Goal: Transaction & Acquisition: Purchase product/service

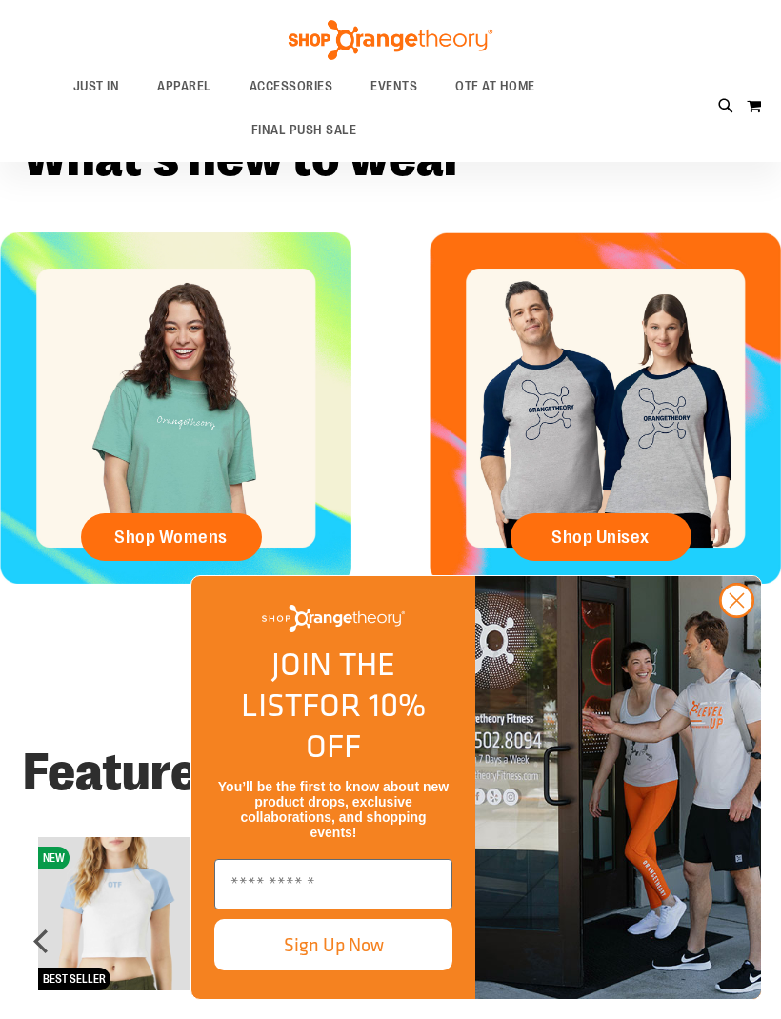
scroll to position [419, 0]
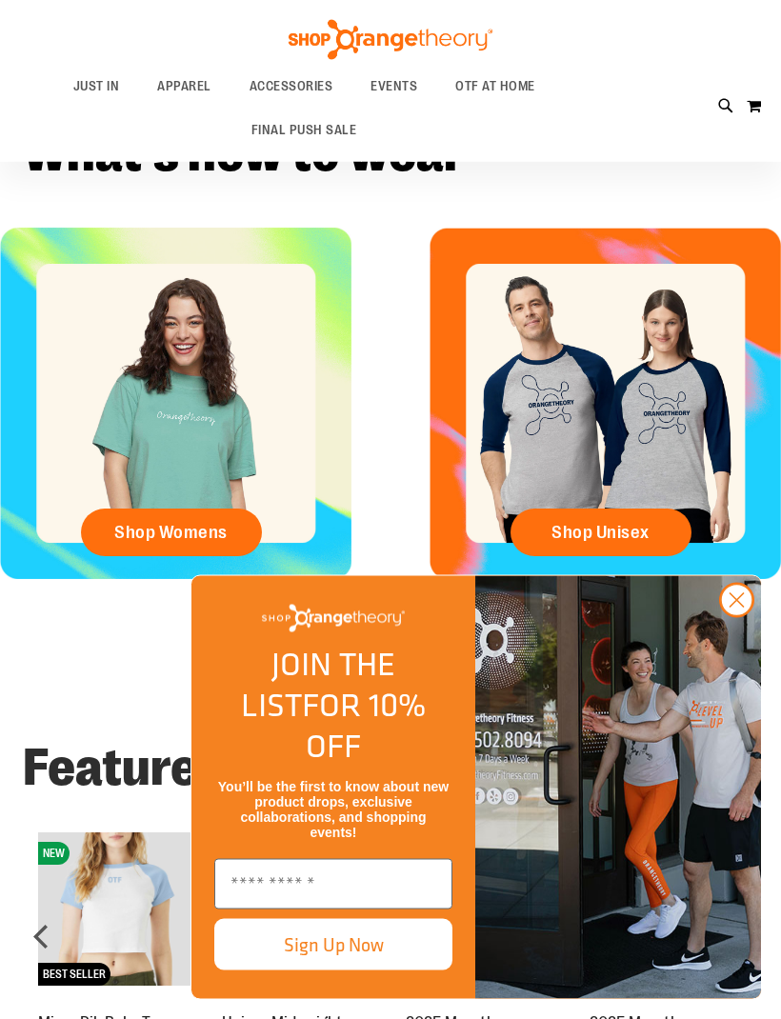
click at [745, 616] on circle "Close dialog" at bounding box center [736, 600] width 31 height 31
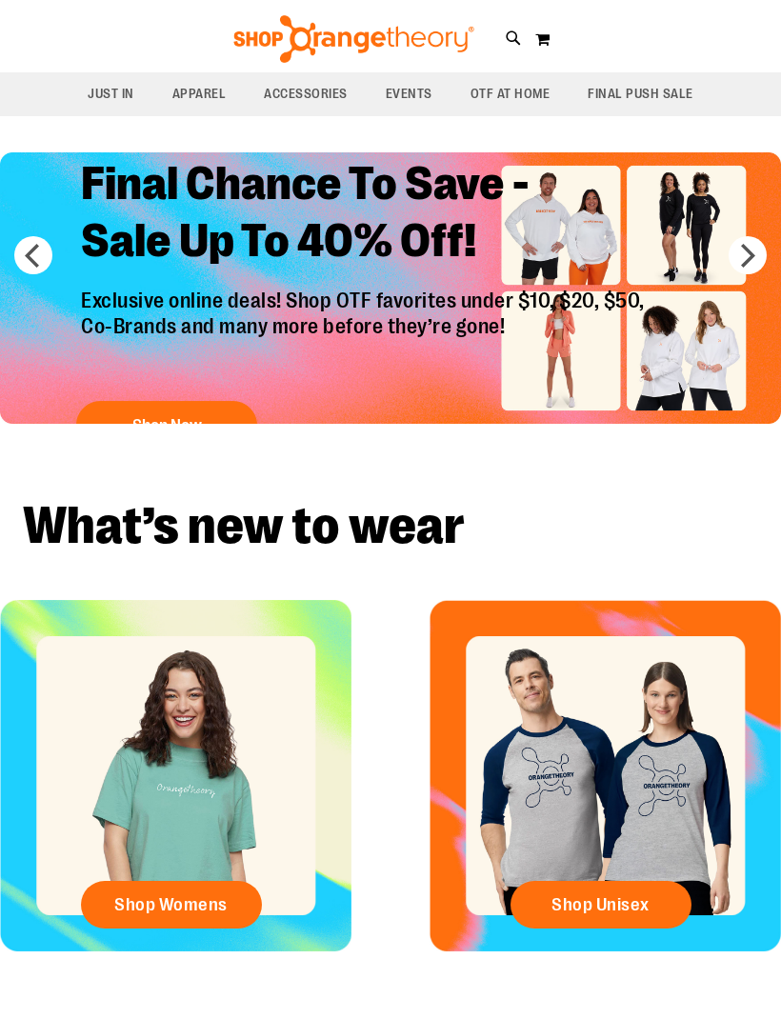
scroll to position [0, 0]
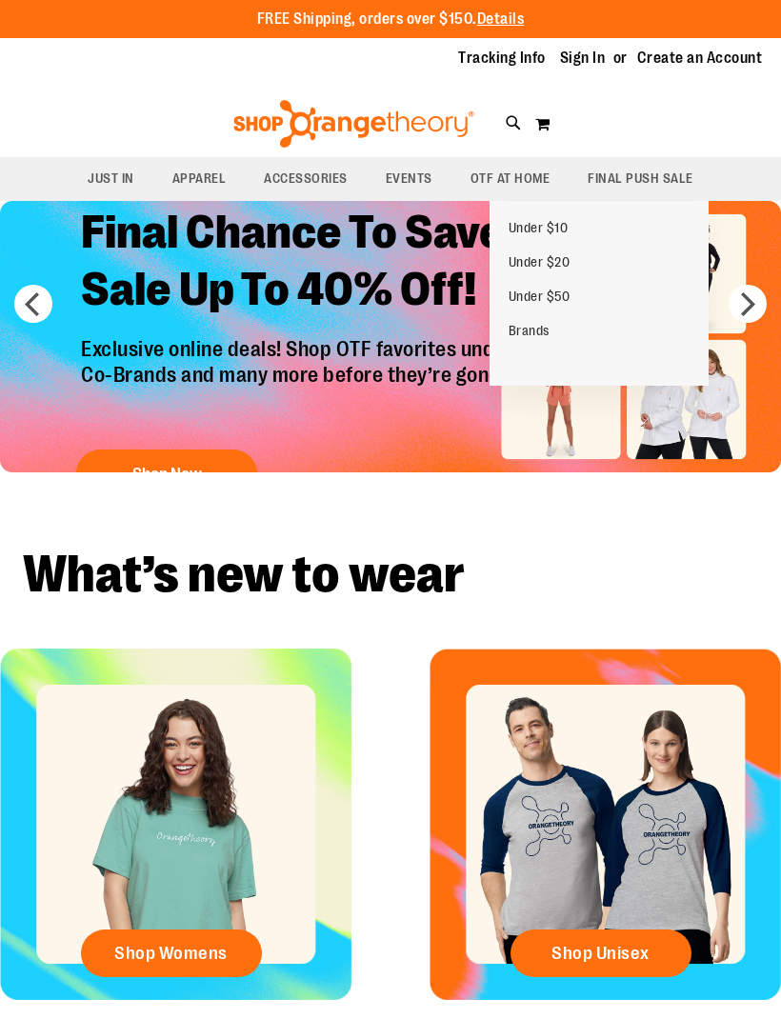
click at [529, 167] on span "OTF AT HOME" at bounding box center [510, 178] width 80 height 43
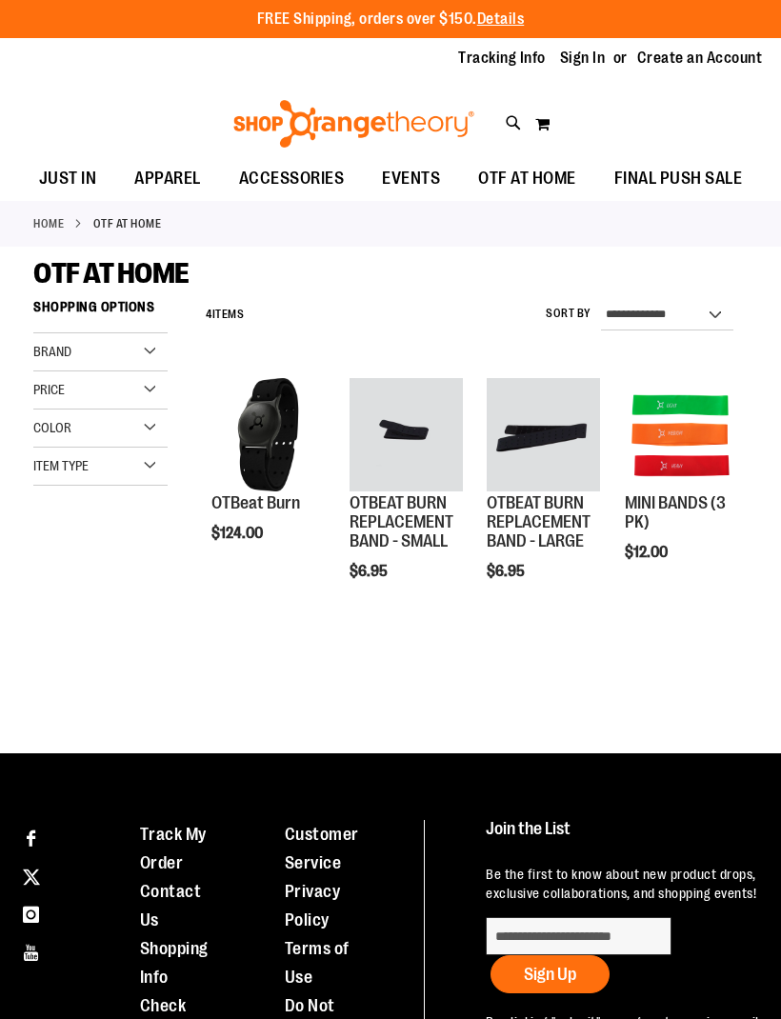
click at [254, 601] on span "Add to Cart" at bounding box center [212, 603] width 84 height 21
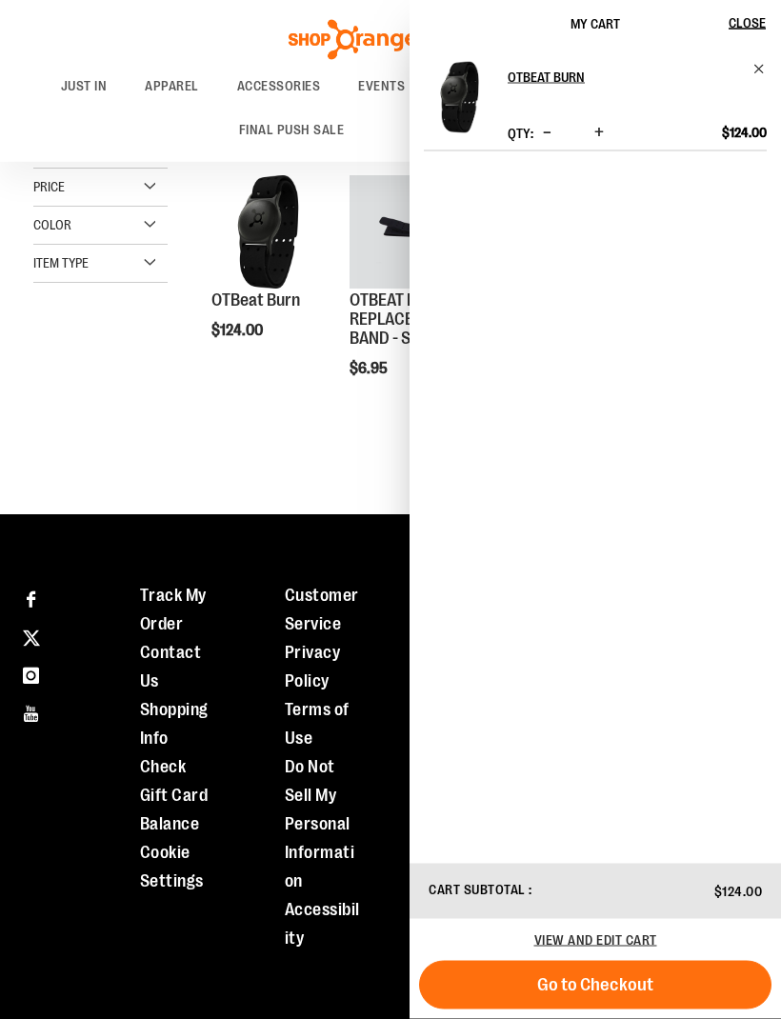
scroll to position [201, 0]
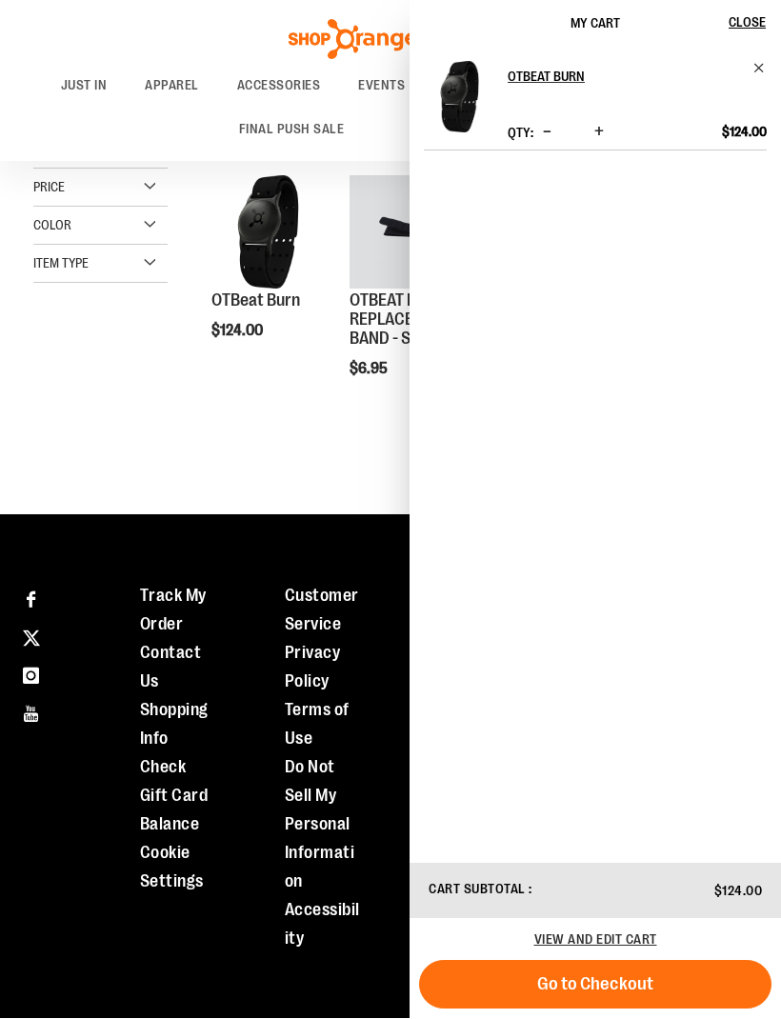
click at [341, 481] on div "**********" at bounding box center [465, 297] width 566 height 417
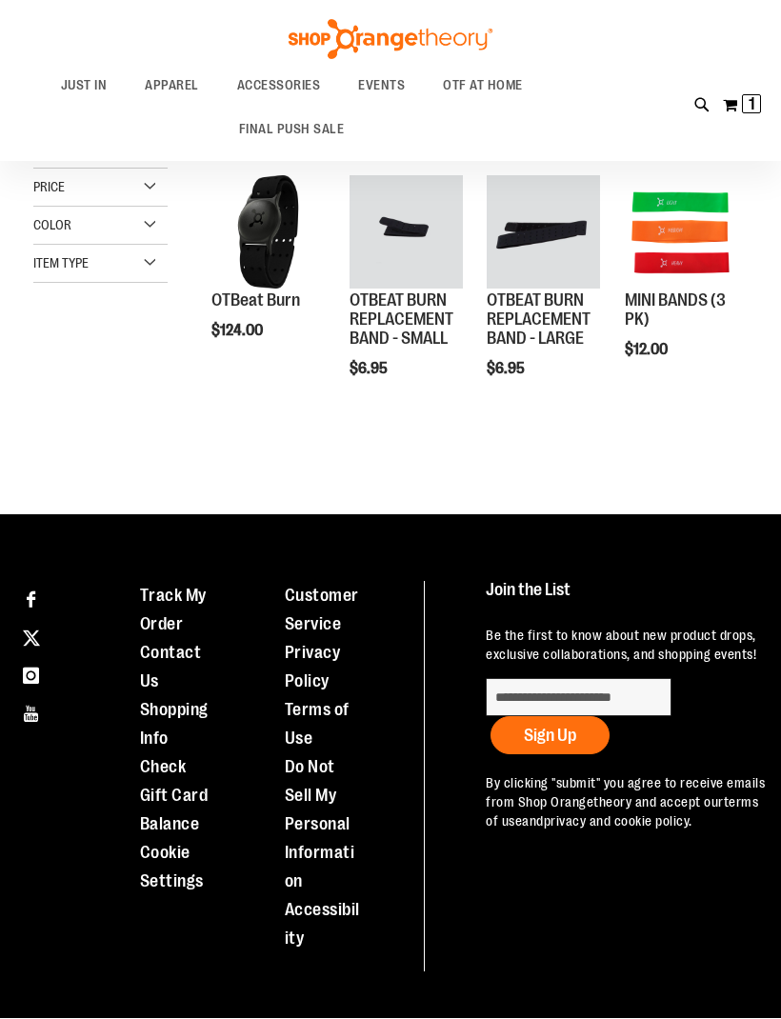
click at [150, 228] on div "Color" at bounding box center [100, 227] width 134 height 38
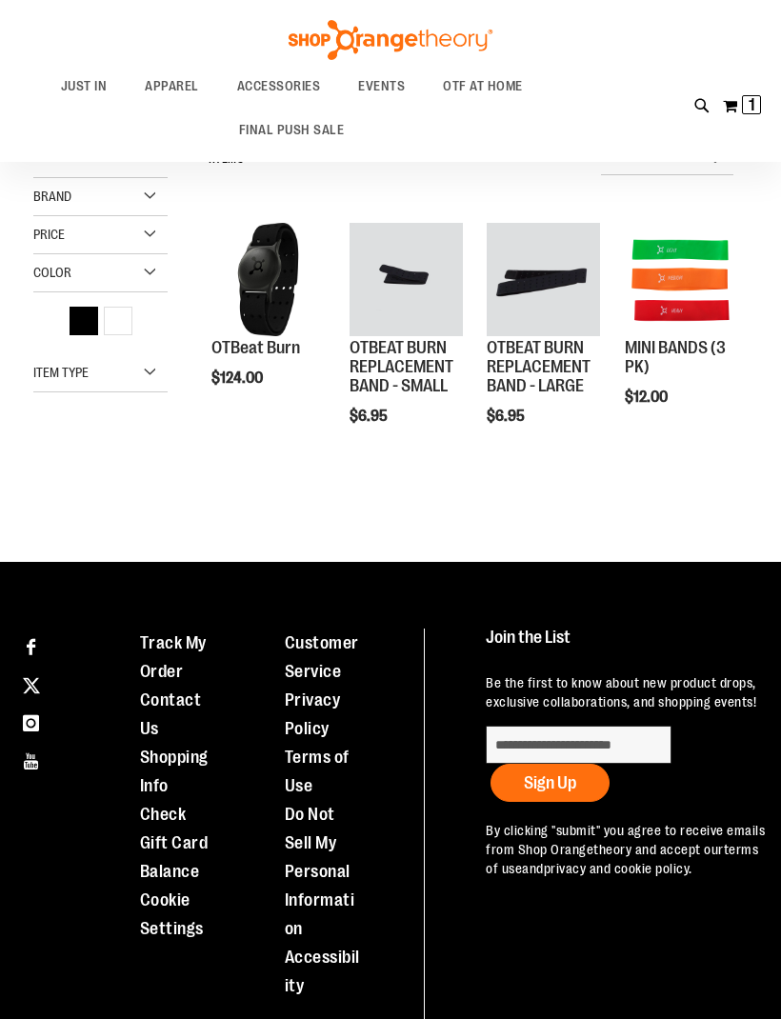
scroll to position [139, 0]
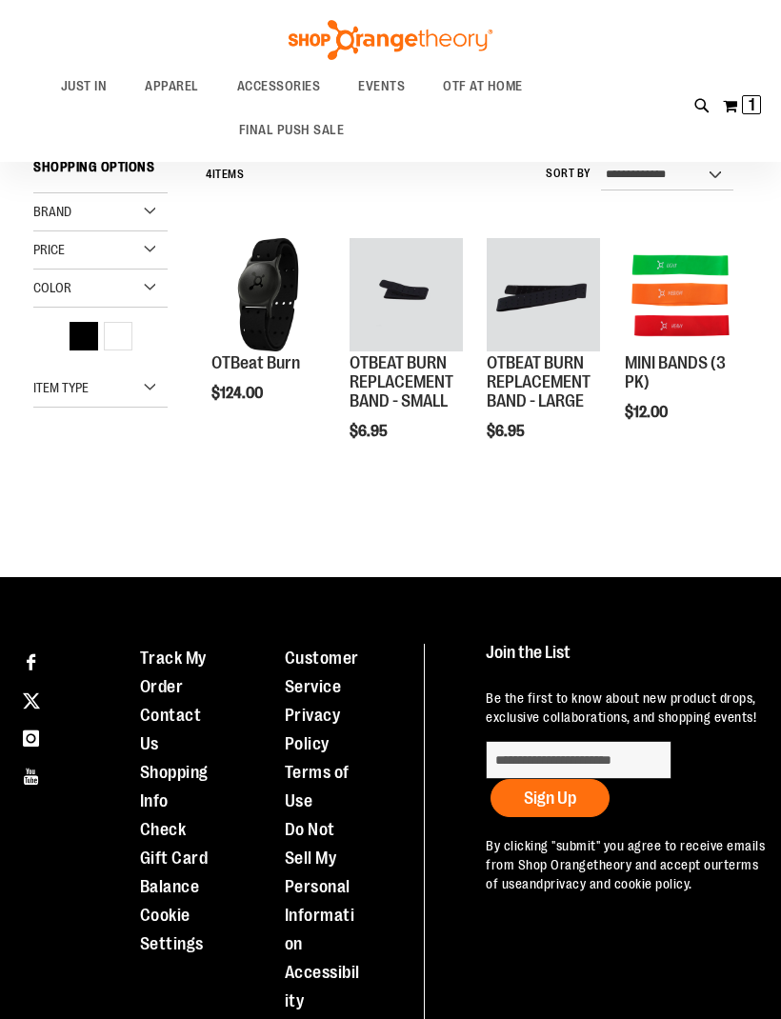
click at [131, 338] on div "Multi-Color" at bounding box center [118, 336] width 29 height 29
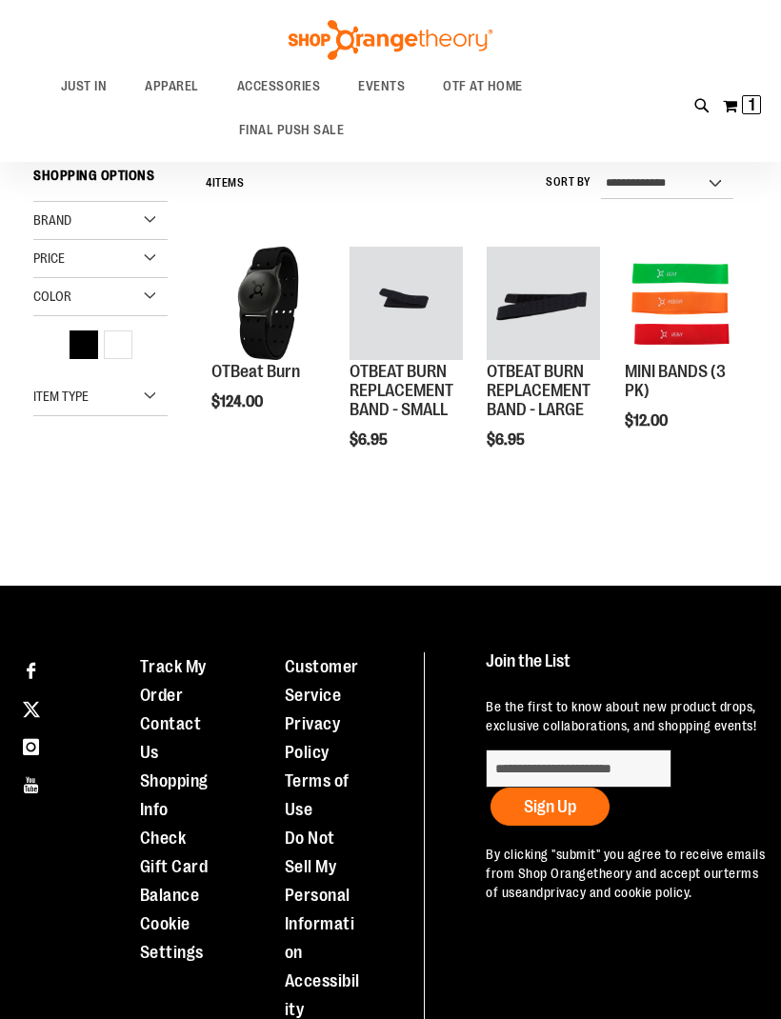
scroll to position [129, 0]
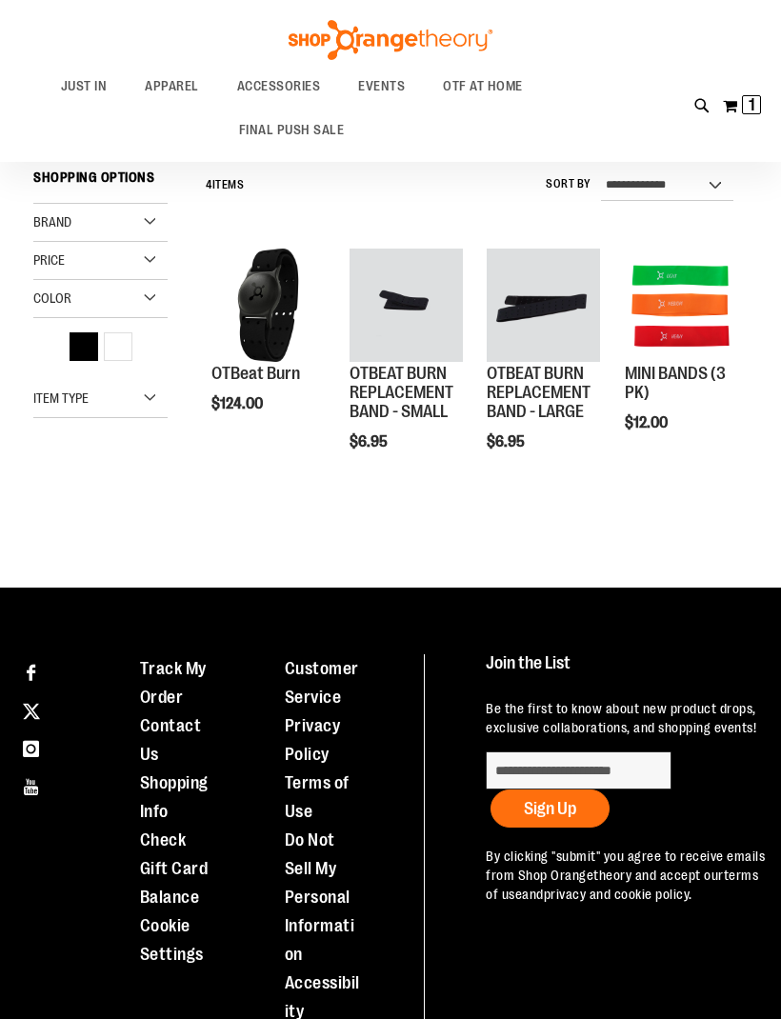
click at [122, 345] on div "Multi-Color" at bounding box center [118, 346] width 29 height 29
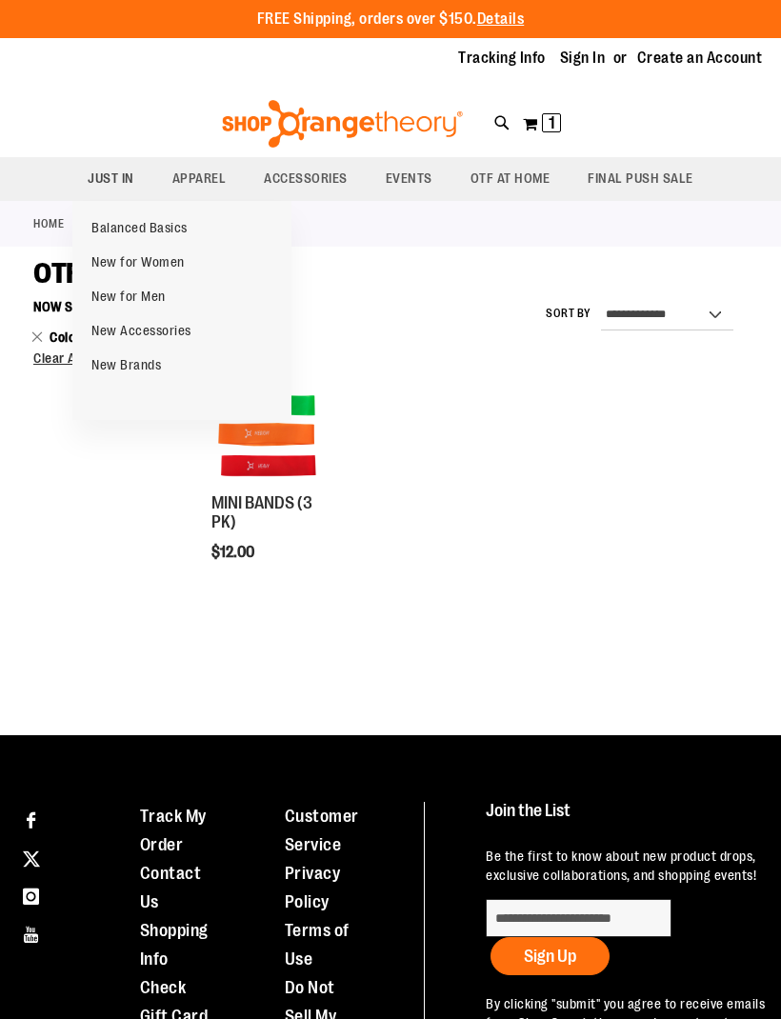
click at [158, 270] on span "New for Women" at bounding box center [137, 264] width 93 height 20
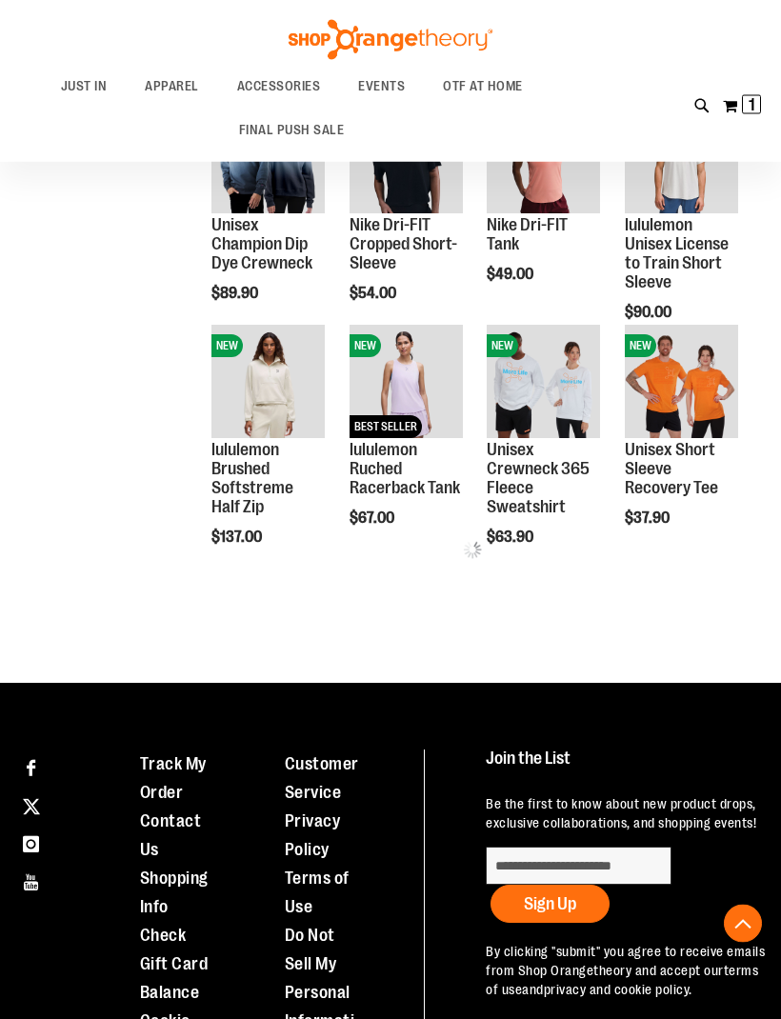
scroll to position [503, 0]
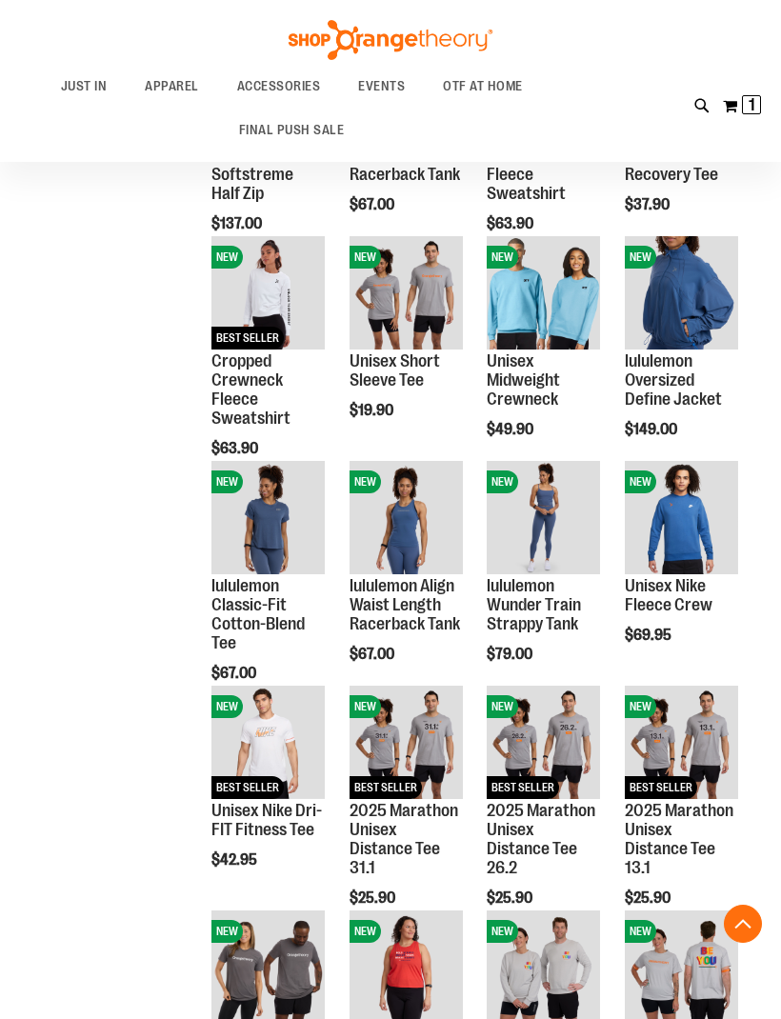
scroll to position [812, 0]
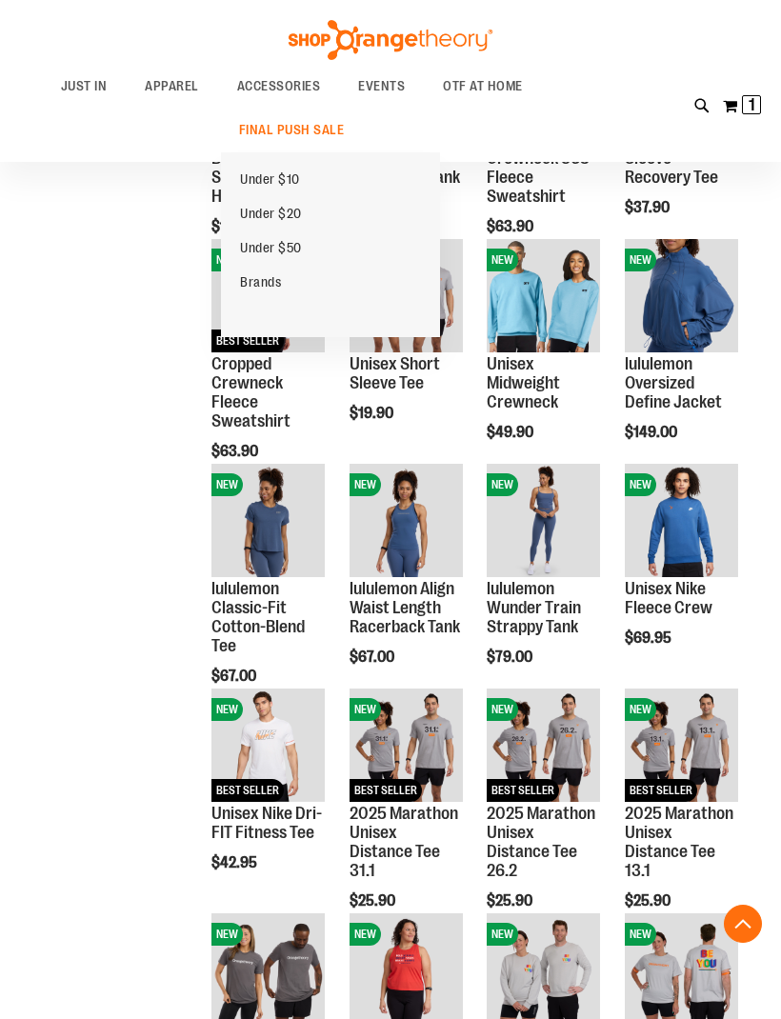
click at [297, 232] on link "Under $50" at bounding box center [271, 247] width 100 height 34
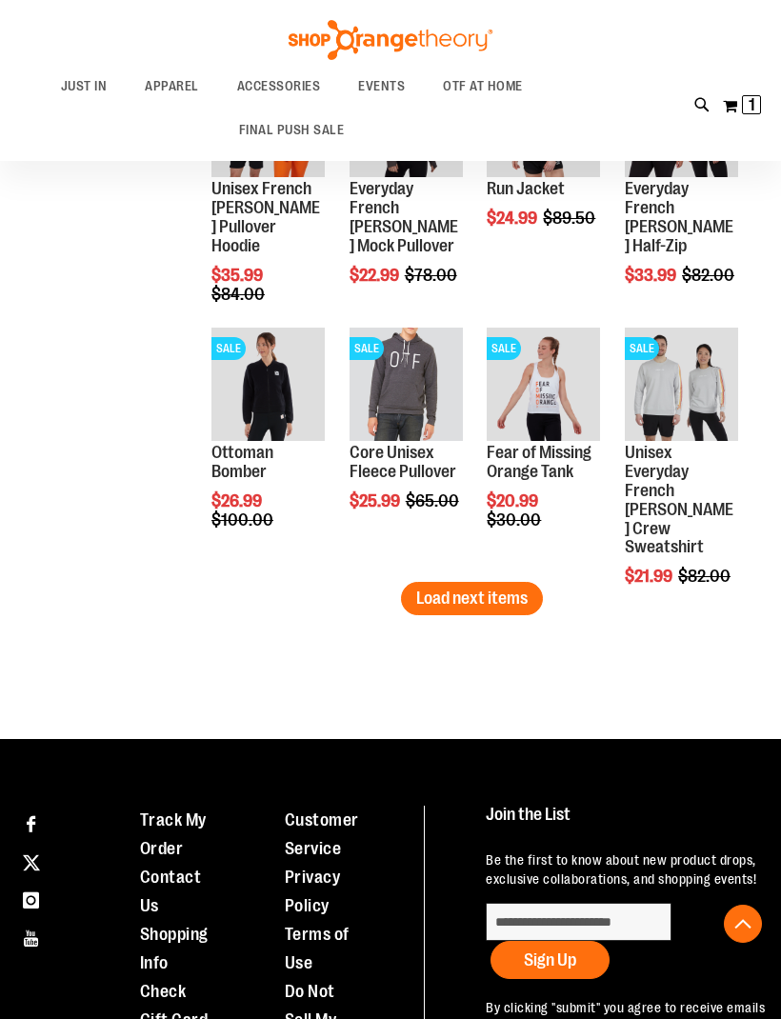
scroll to position [2161, 0]
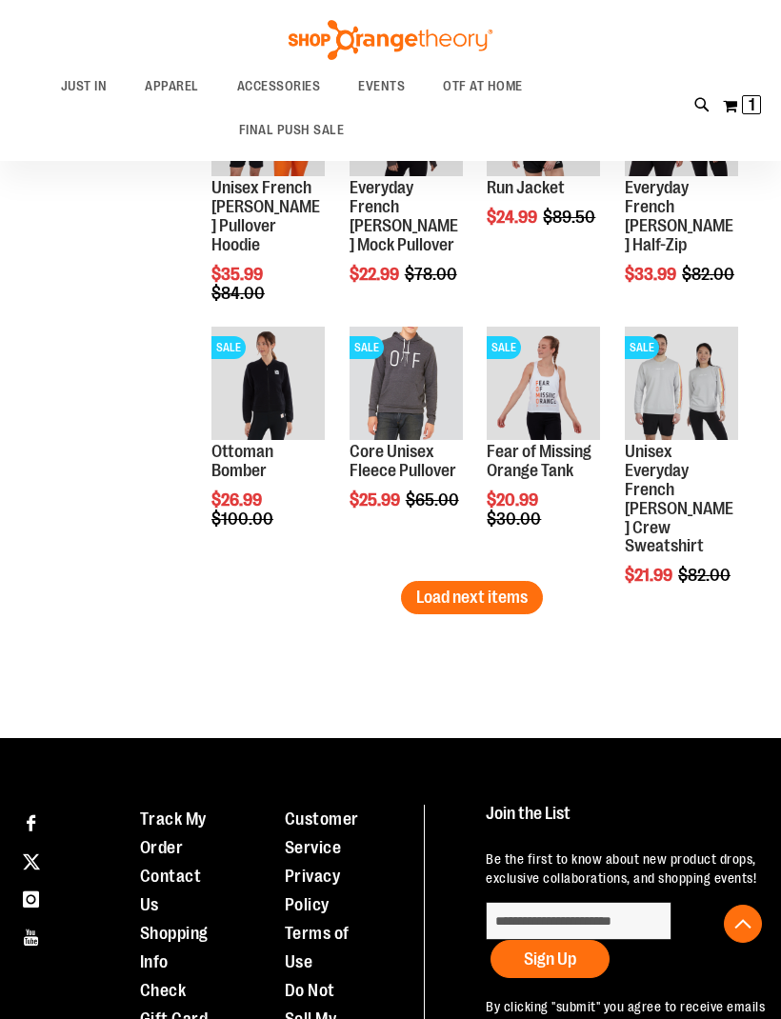
click at [487, 612] on button "Load next items" at bounding box center [472, 597] width 142 height 33
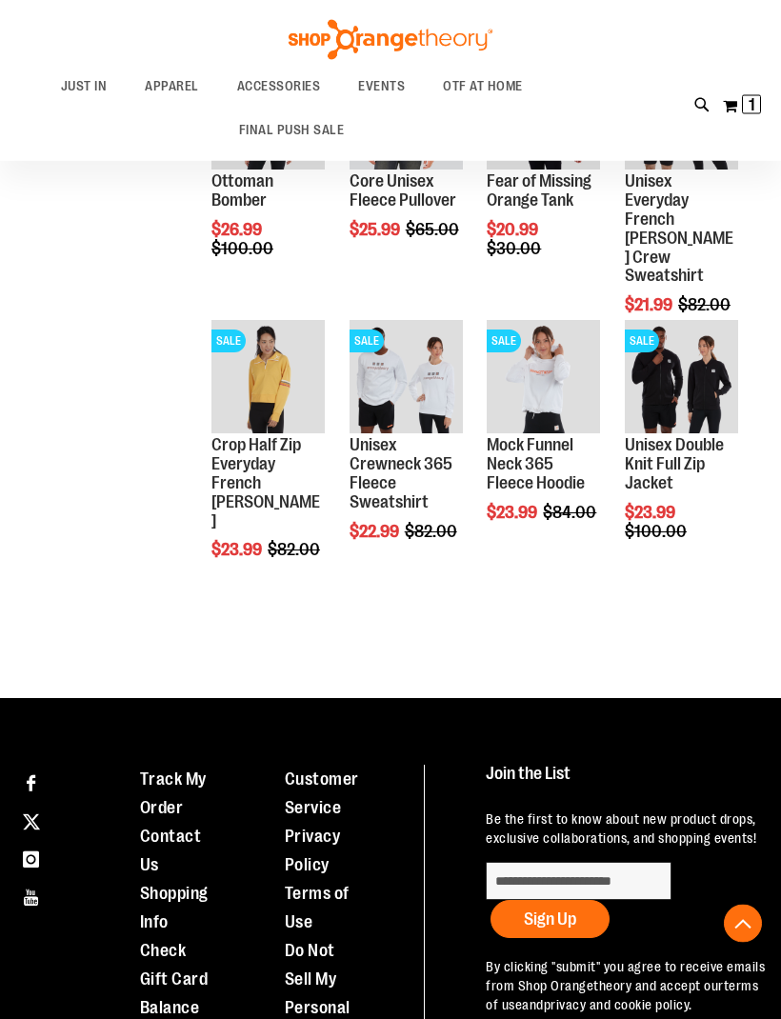
scroll to position [2431, 0]
click at [289, 666] on span "Quickview" at bounding box center [256, 691] width 90 height 50
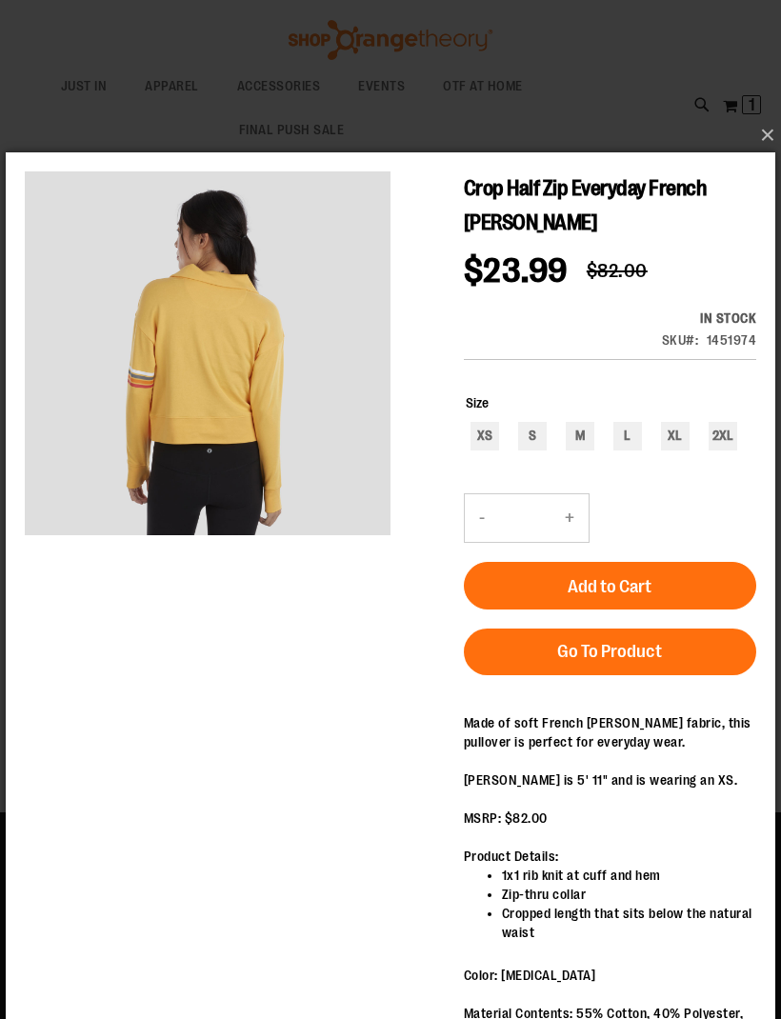
scroll to position [2316, 0]
click at [729, 450] on div "2XL" at bounding box center [723, 436] width 29 height 29
type input "***"
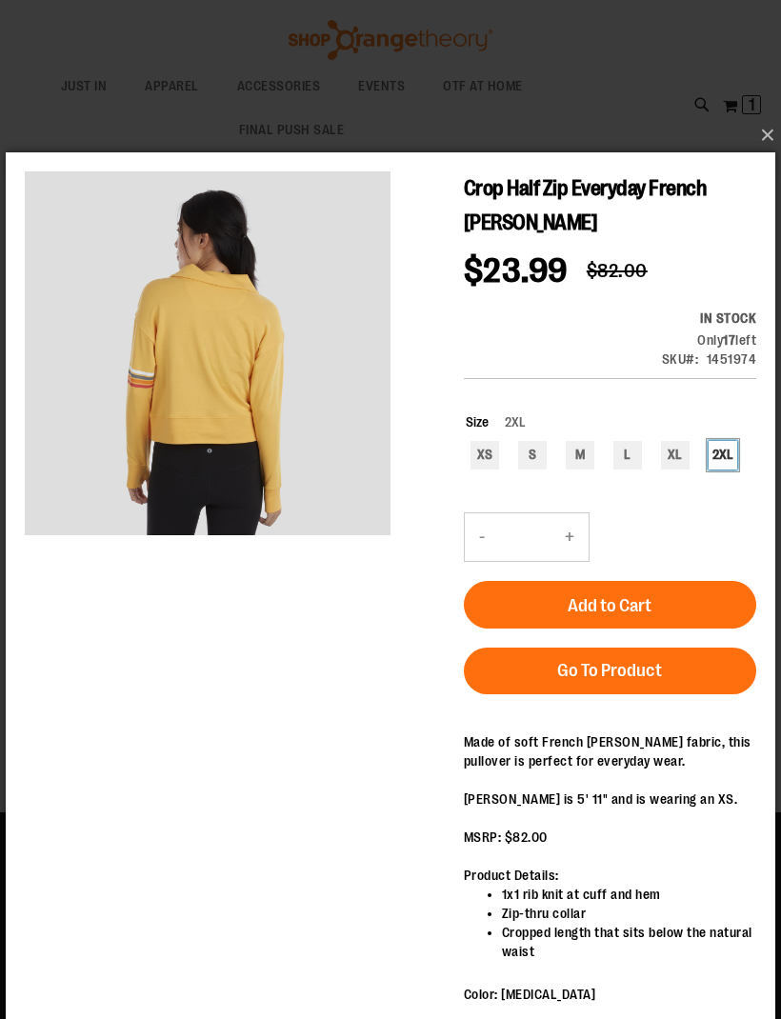
scroll to position [2311, 0]
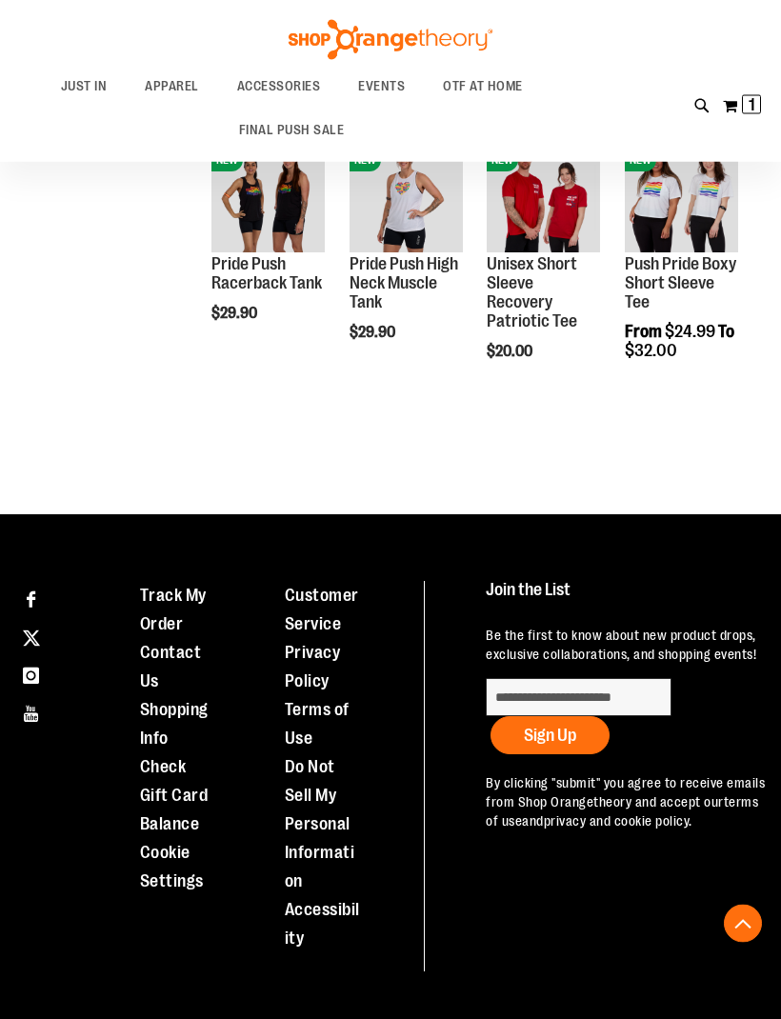
scroll to position [546, 0]
click at [489, 87] on span "OTF AT HOME" at bounding box center [483, 86] width 80 height 43
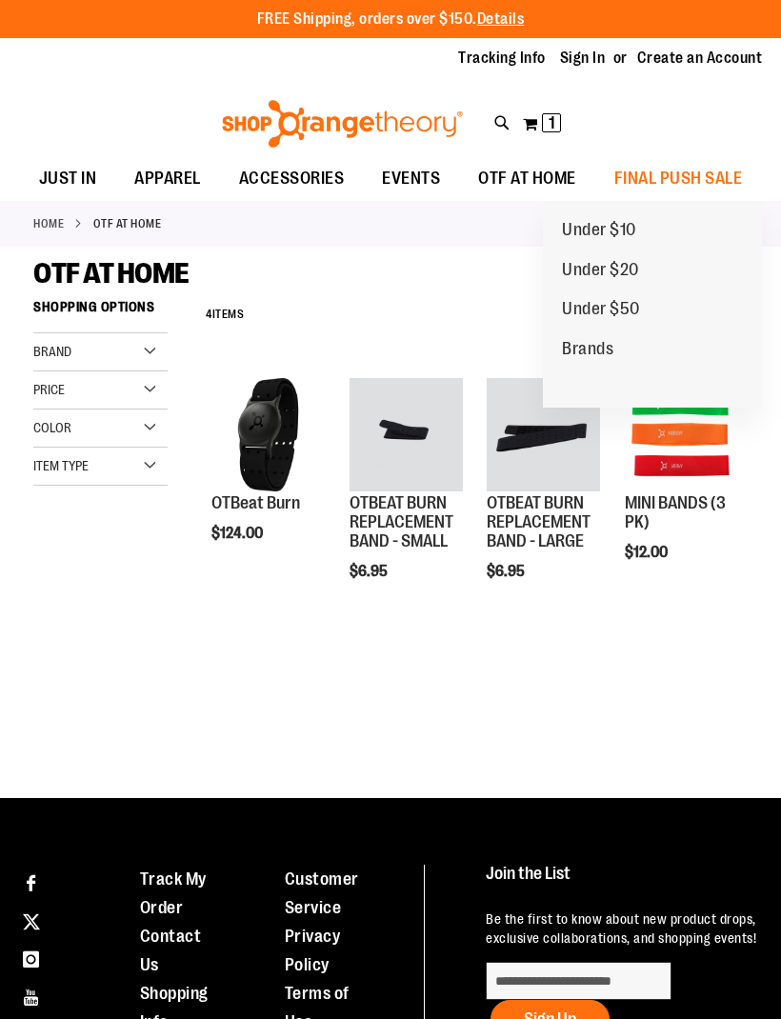
click at [594, 347] on span "Brands" at bounding box center [587, 351] width 51 height 24
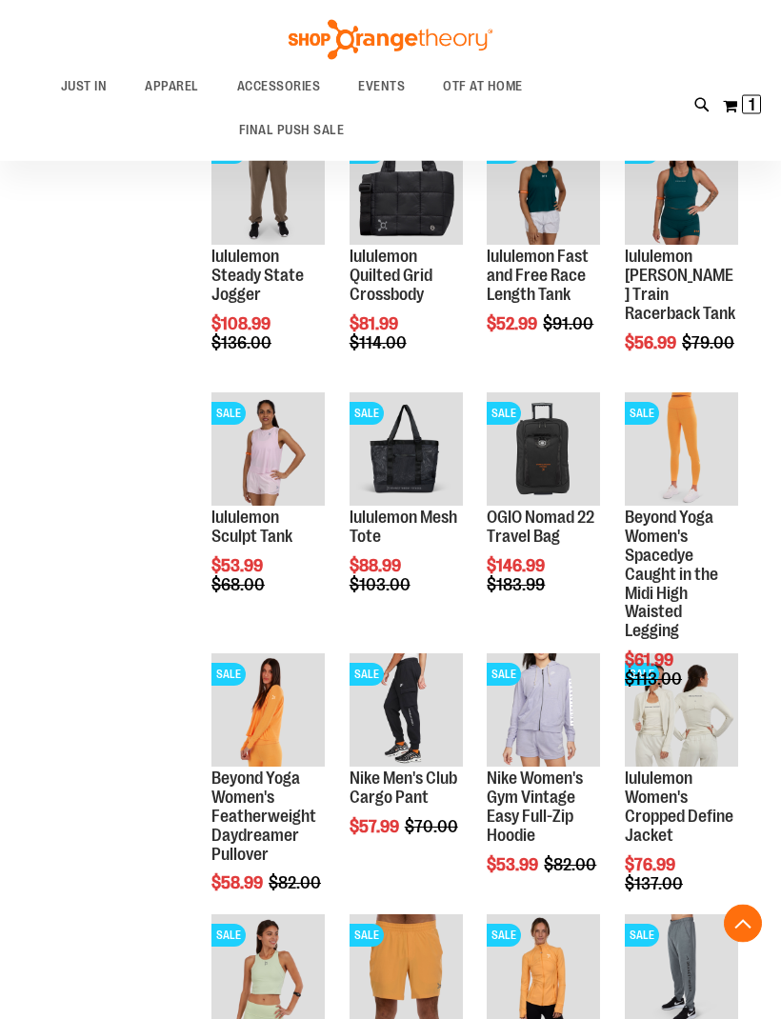
scroll to position [768, 0]
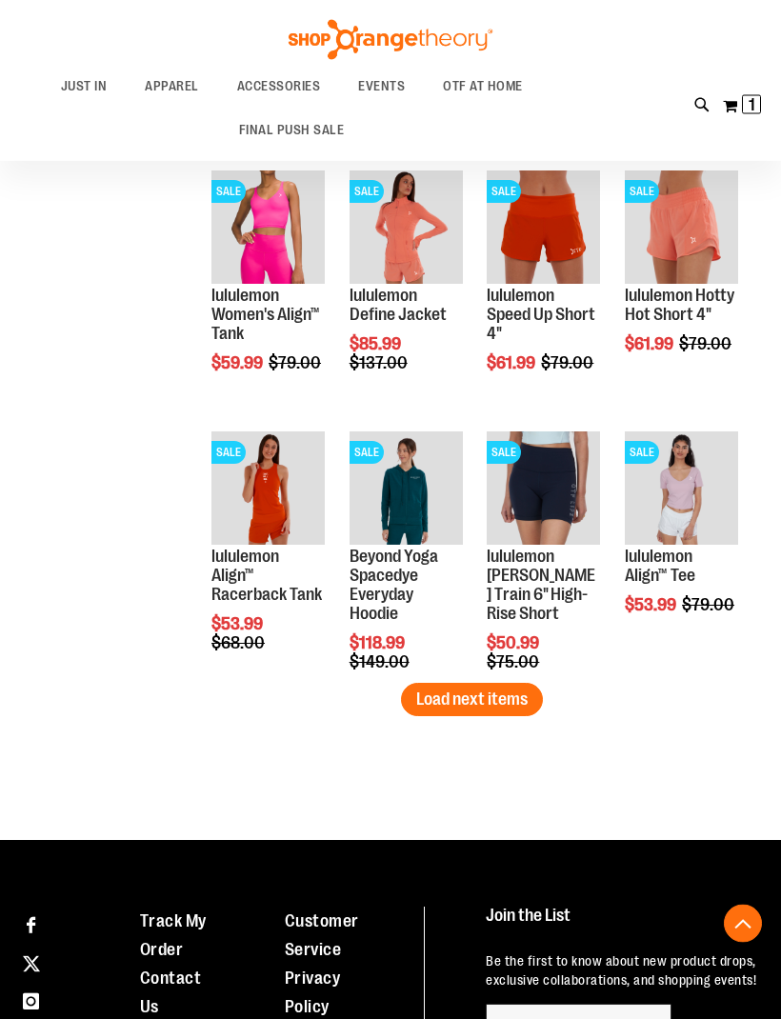
scroll to position [2033, 0]
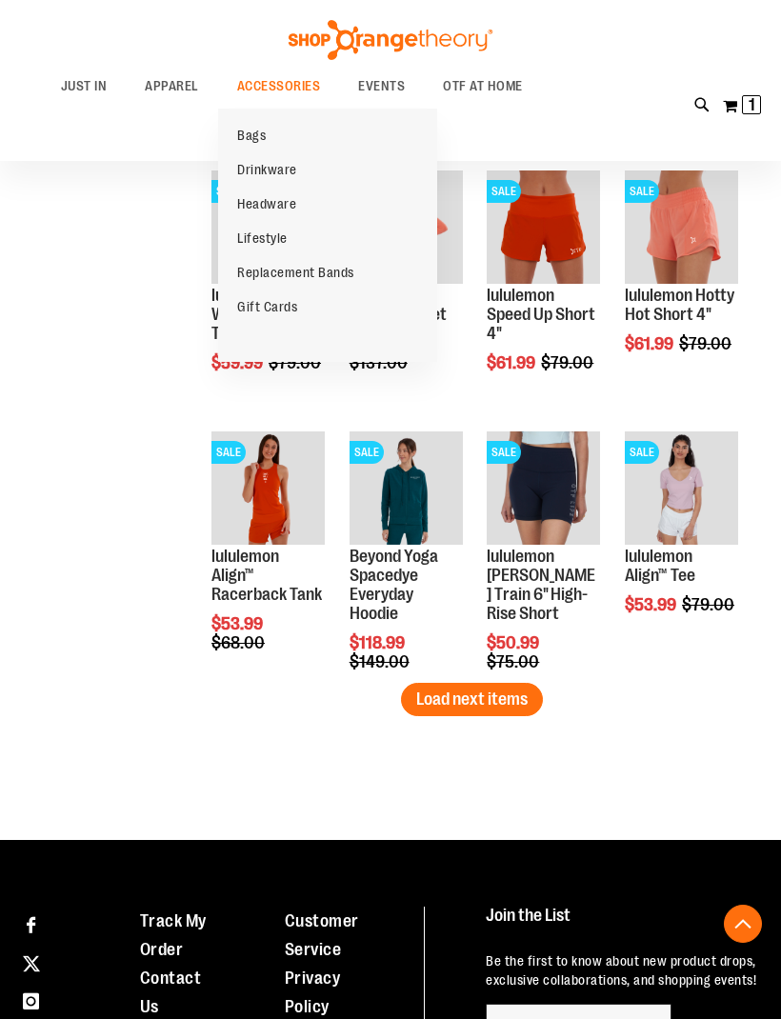
click at [333, 267] on span "Replacement Bands" at bounding box center [295, 275] width 117 height 20
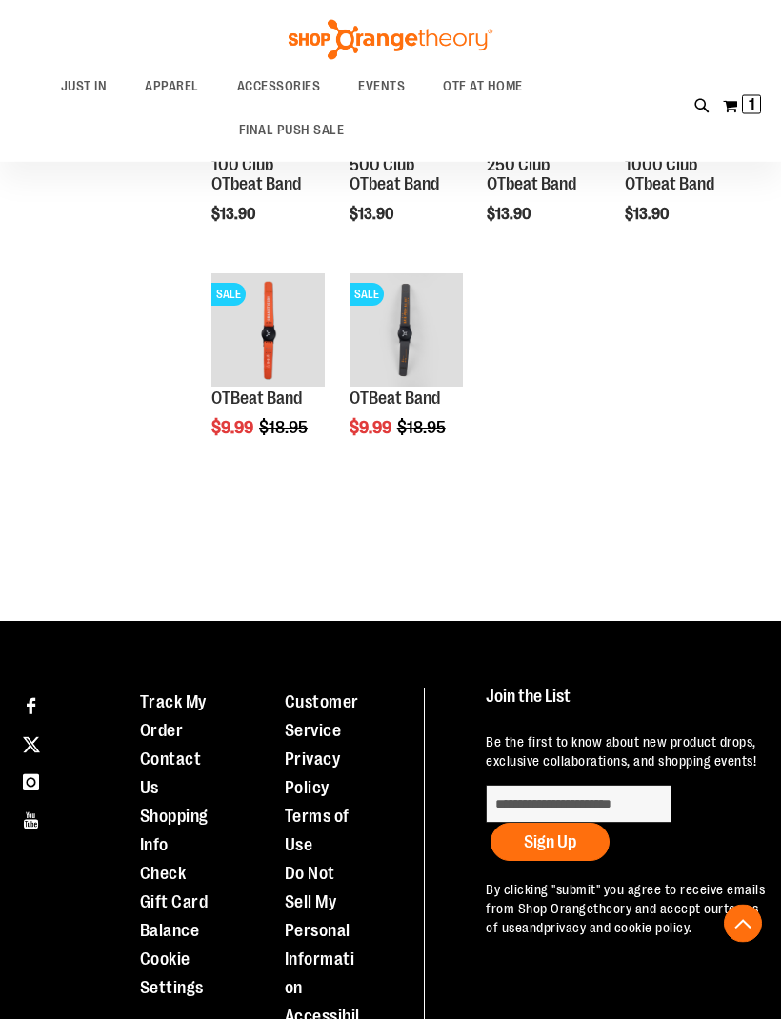
scroll to position [337, 0]
click at [285, 544] on span "Quickview" at bounding box center [256, 569] width 90 height 50
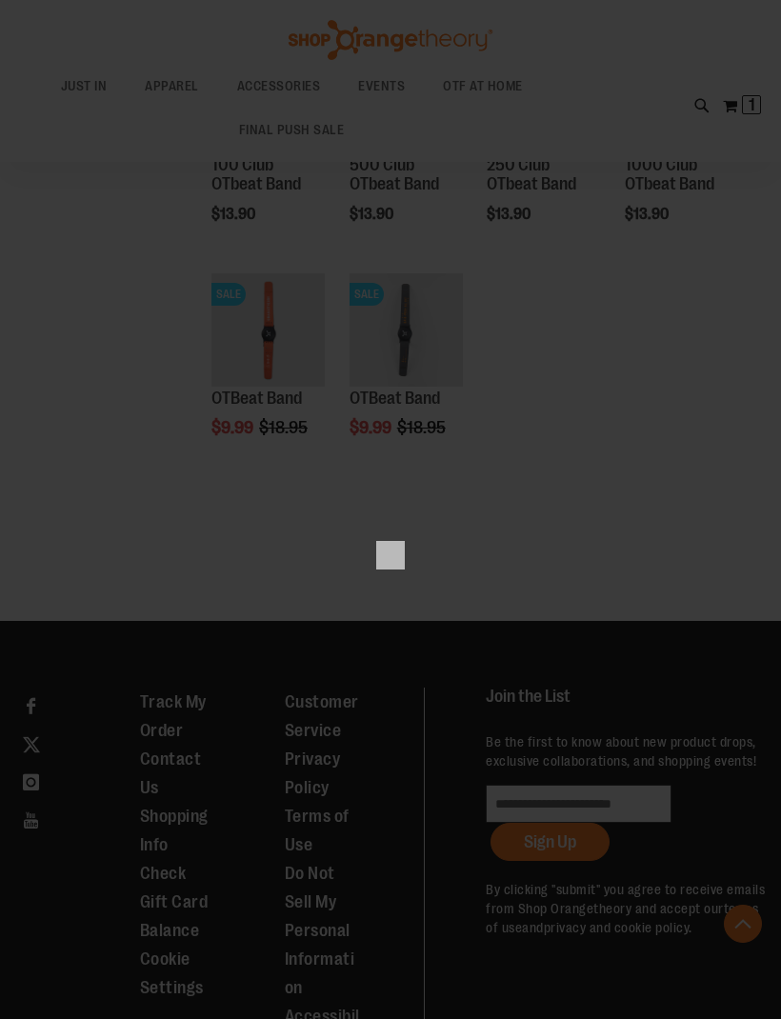
scroll to position [0, 0]
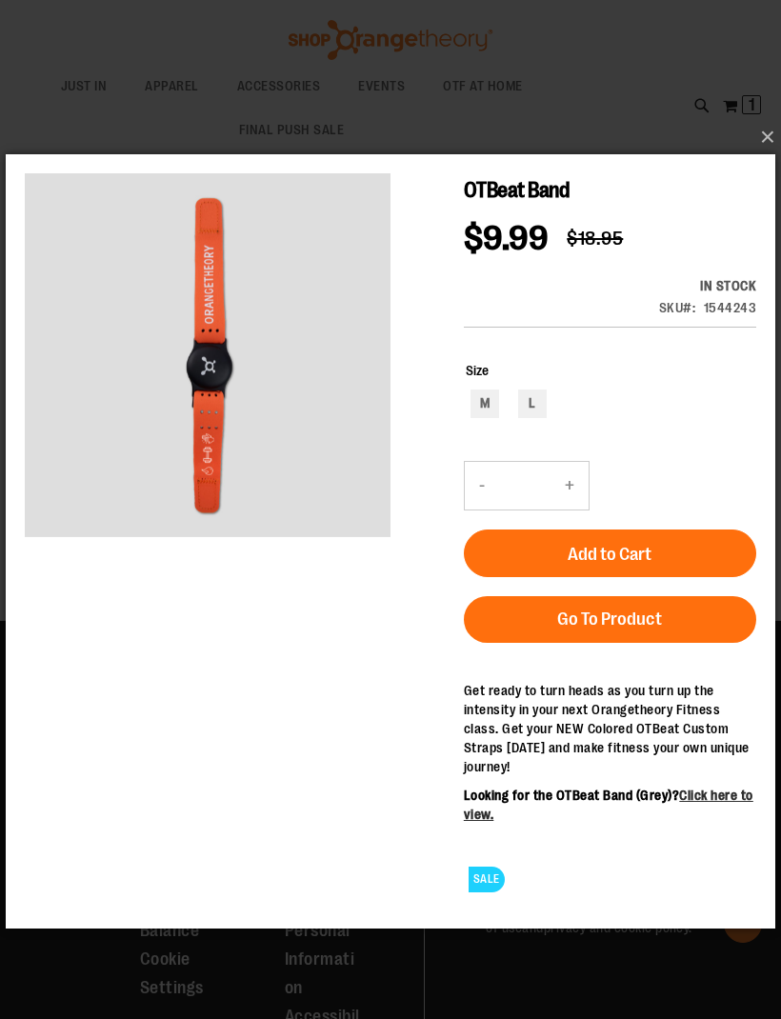
click at [756, 150] on button "×" at bounding box center [395, 137] width 769 height 42
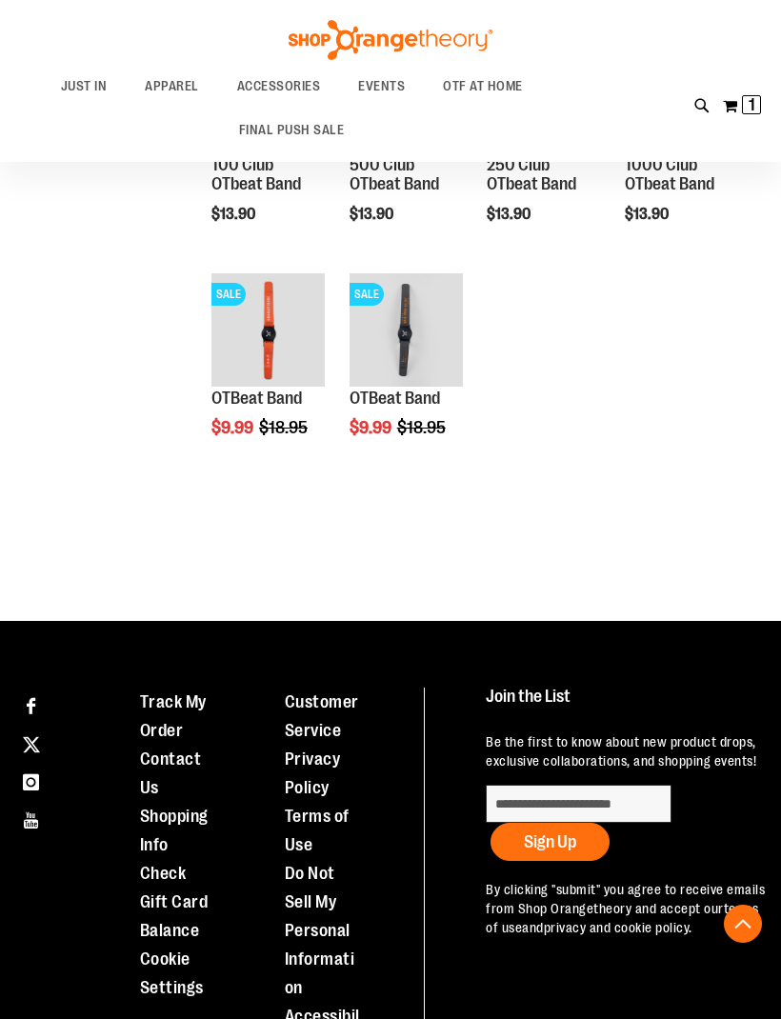
click at [368, 88] on span "EVENTS" at bounding box center [381, 86] width 47 height 43
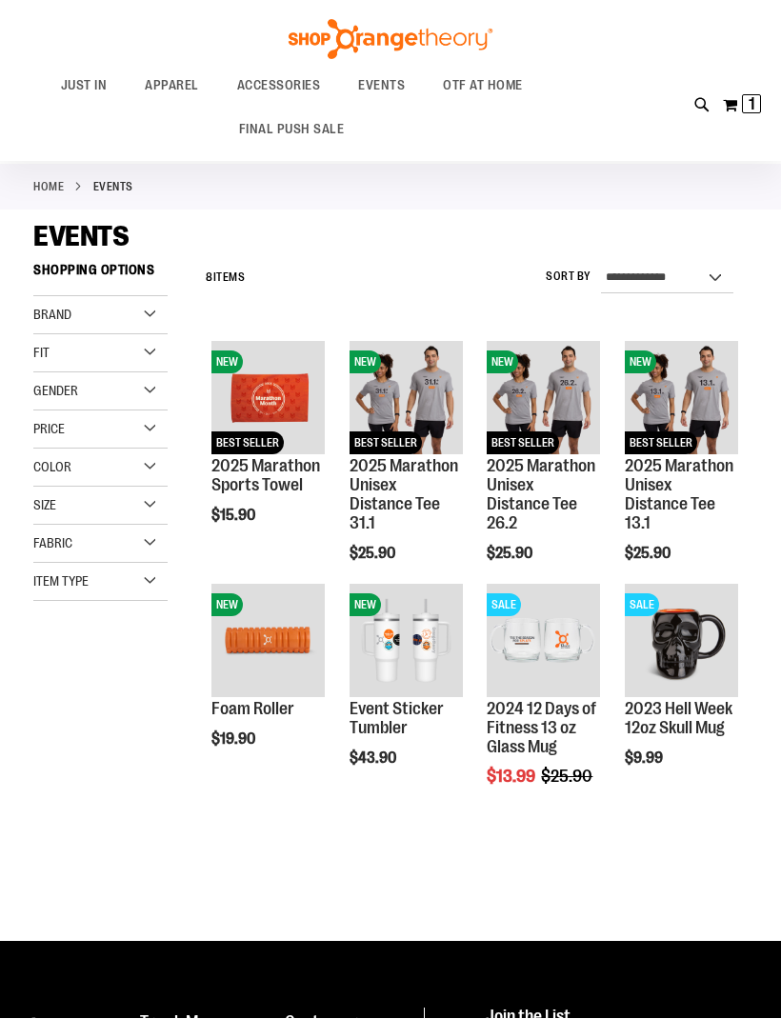
scroll to position [36, 0]
click at [377, 89] on span "EVENTS" at bounding box center [381, 86] width 47 height 43
